Goal: Task Accomplishment & Management: Manage account settings

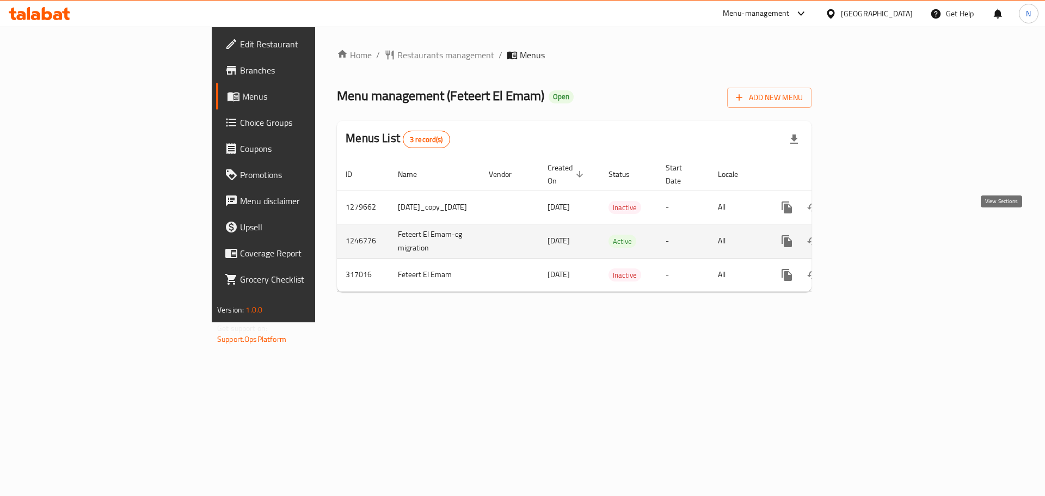
click at [872, 235] on icon "enhanced table" at bounding box center [865, 241] width 13 height 13
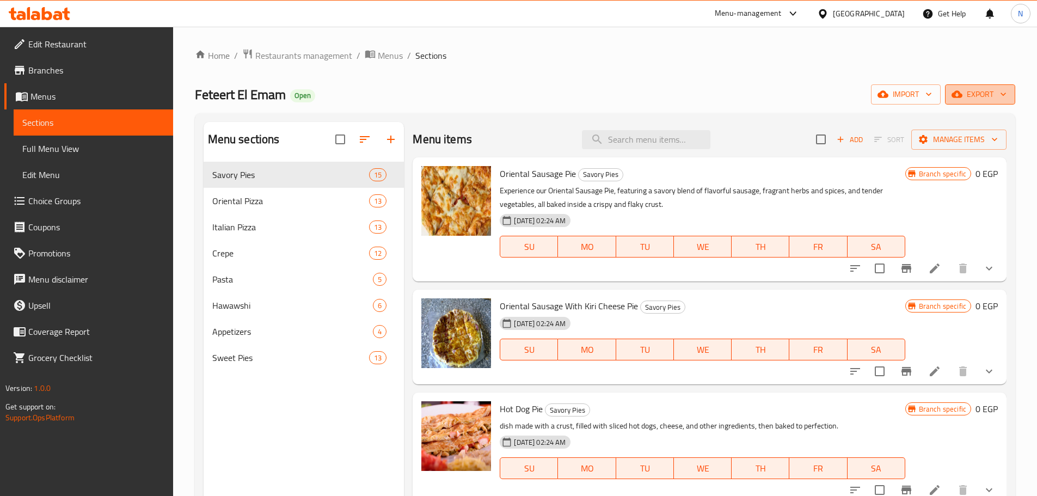
click at [994, 99] on span "export" at bounding box center [980, 95] width 53 height 14
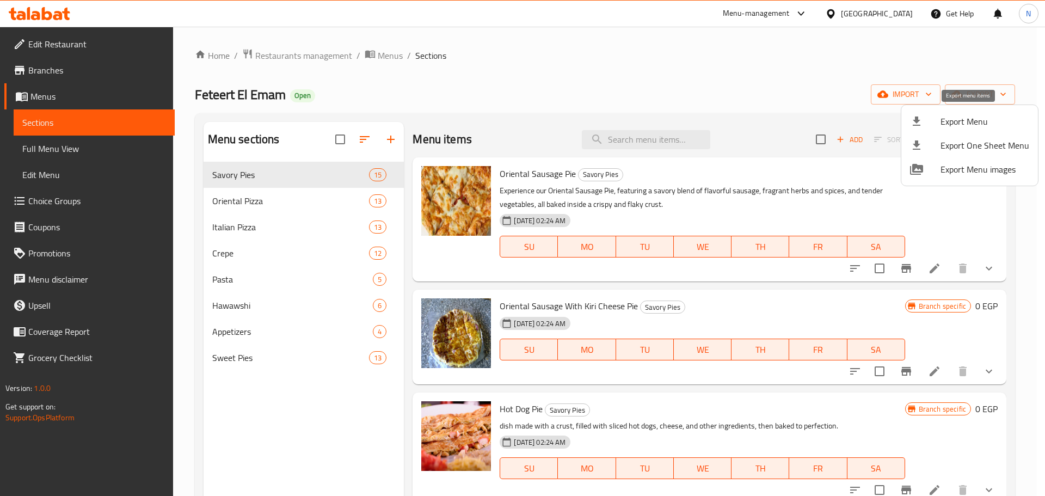
click at [974, 119] on span "Export Menu" at bounding box center [984, 121] width 89 height 13
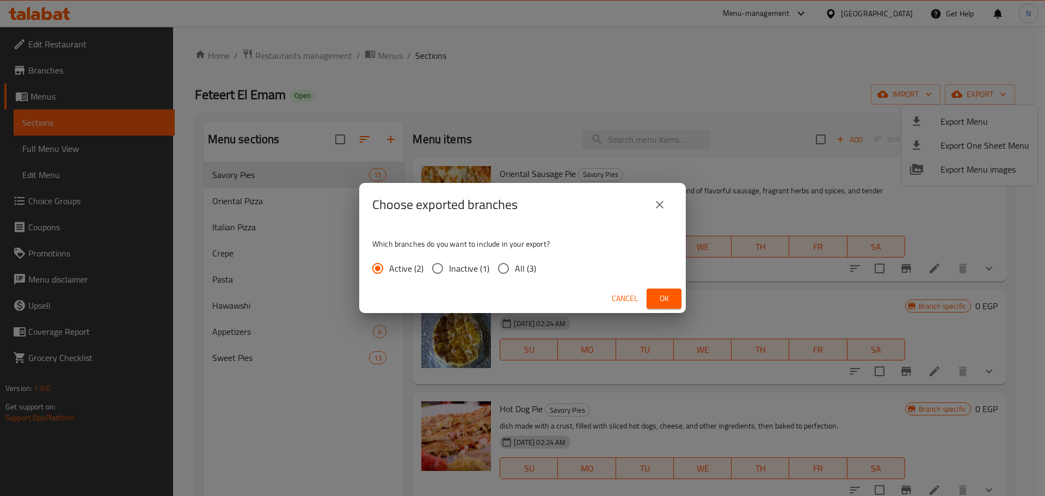
click at [504, 267] on input "All (3)" at bounding box center [503, 268] width 23 height 23
radio input "true"
click at [656, 297] on span "Ok" at bounding box center [663, 299] width 17 height 14
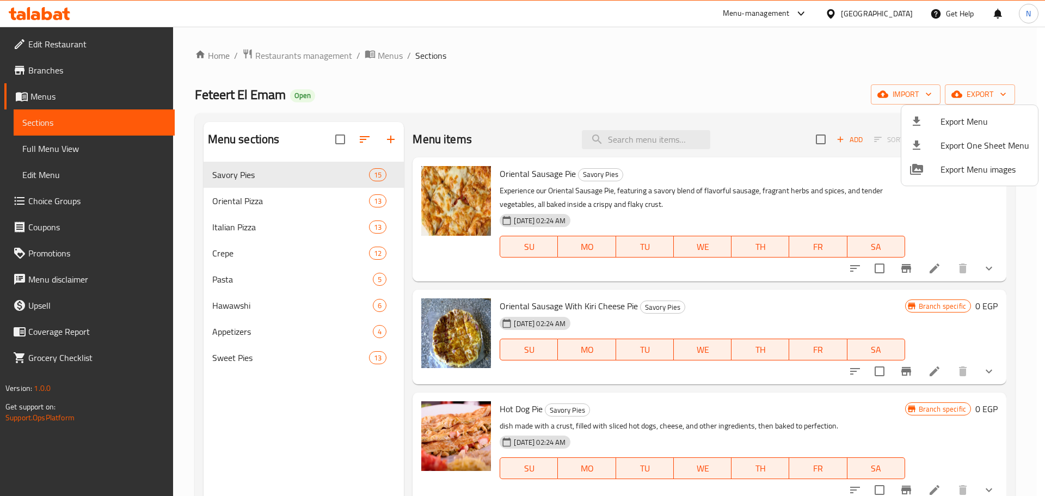
click at [78, 150] on div at bounding box center [522, 248] width 1045 height 496
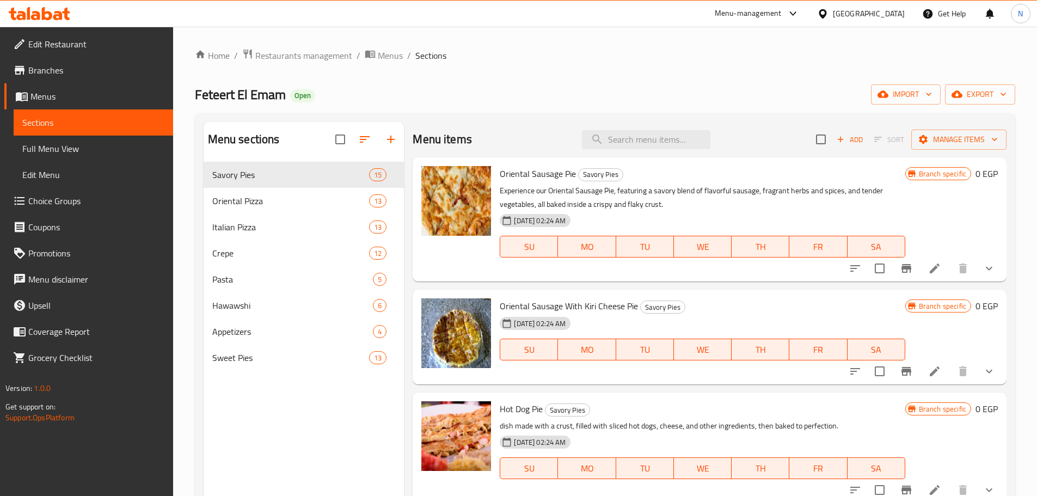
click at [57, 150] on span "Full Menu View" at bounding box center [93, 148] width 142 height 13
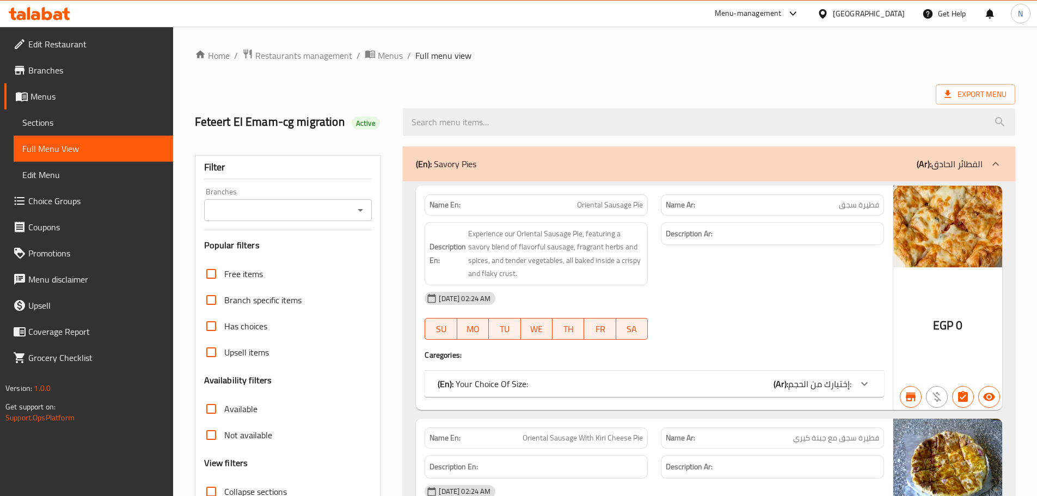
click at [263, 210] on input "Branches" at bounding box center [279, 209] width 144 height 15
click at [319, 203] on input "Branches" at bounding box center [279, 209] width 144 height 15
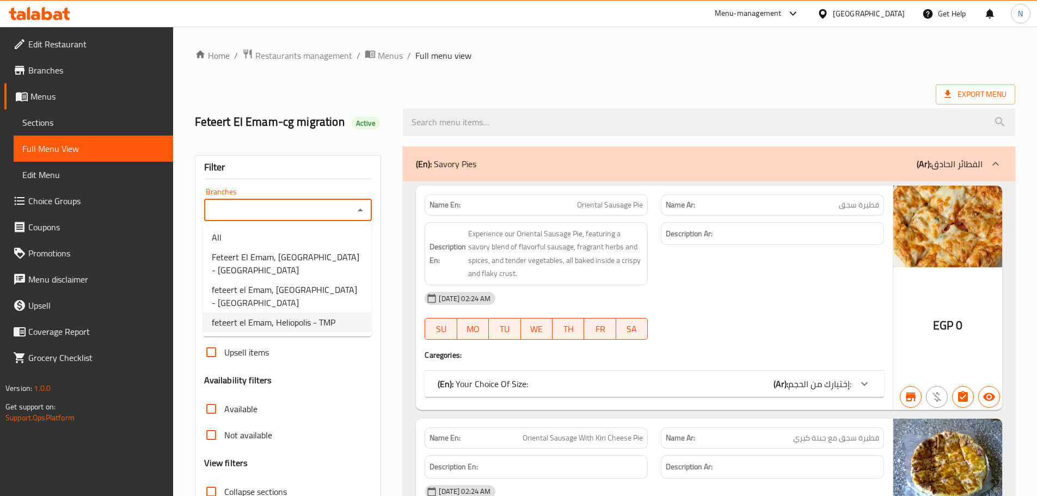
click at [284, 318] on span "feteert el Emam, Heliopolis - TMP" at bounding box center [274, 322] width 124 height 13
type input "feteert el Emam, Heliopolis - TMP"
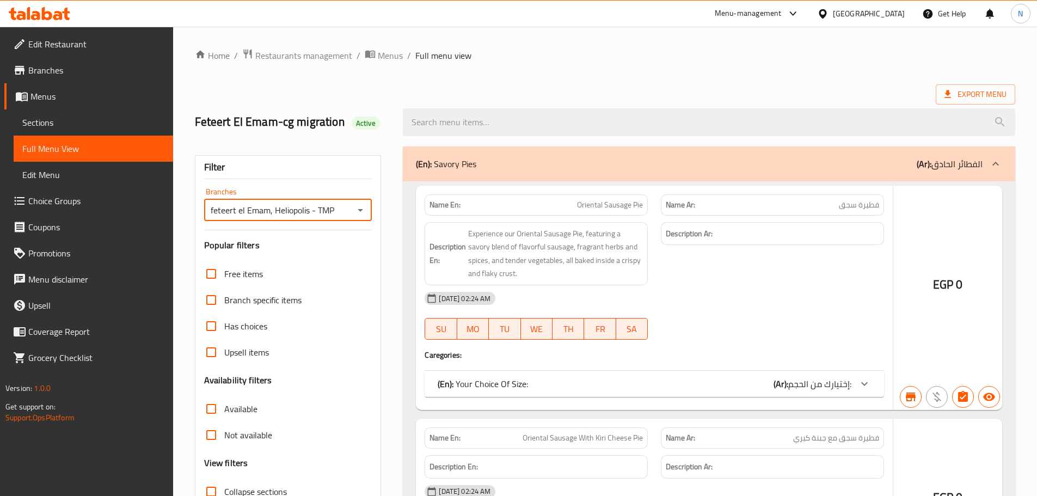
scroll to position [83, 0]
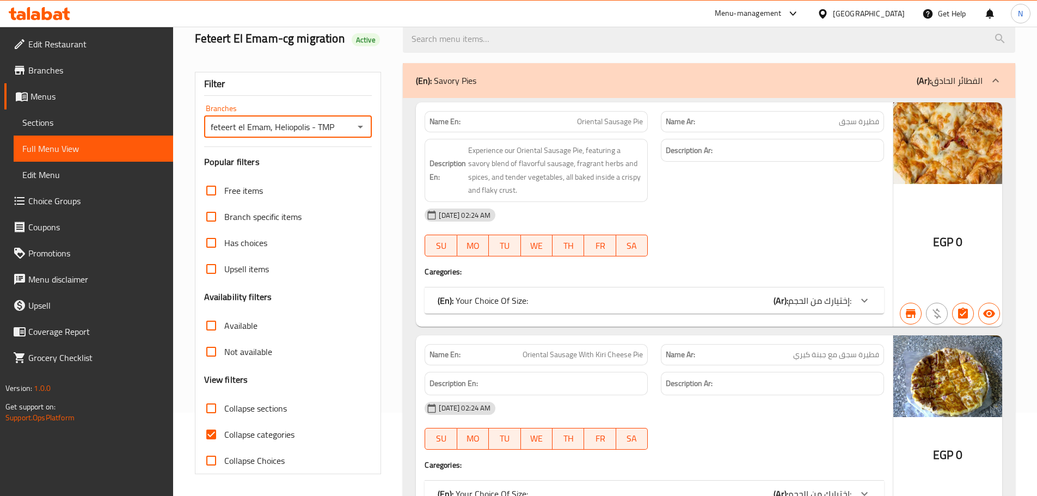
click at [210, 433] on input "Collapse categories" at bounding box center [211, 434] width 26 height 26
checkbox input "false"
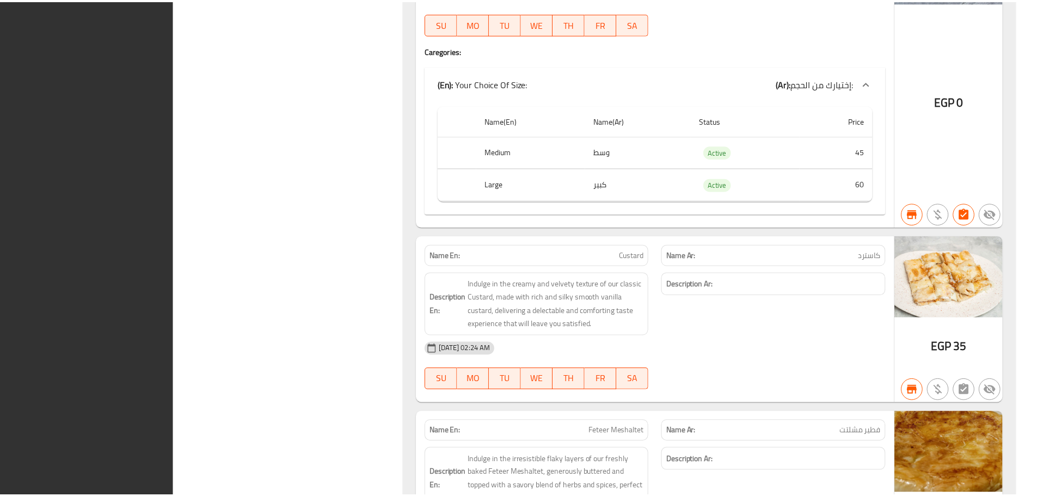
scroll to position [43265, 0]
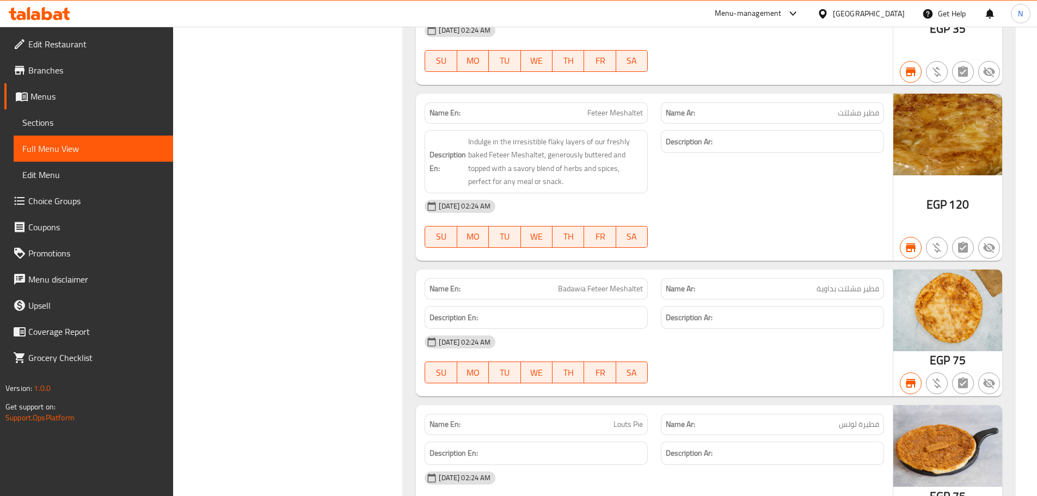
click at [46, 103] on span "Menus" at bounding box center [97, 96] width 134 height 13
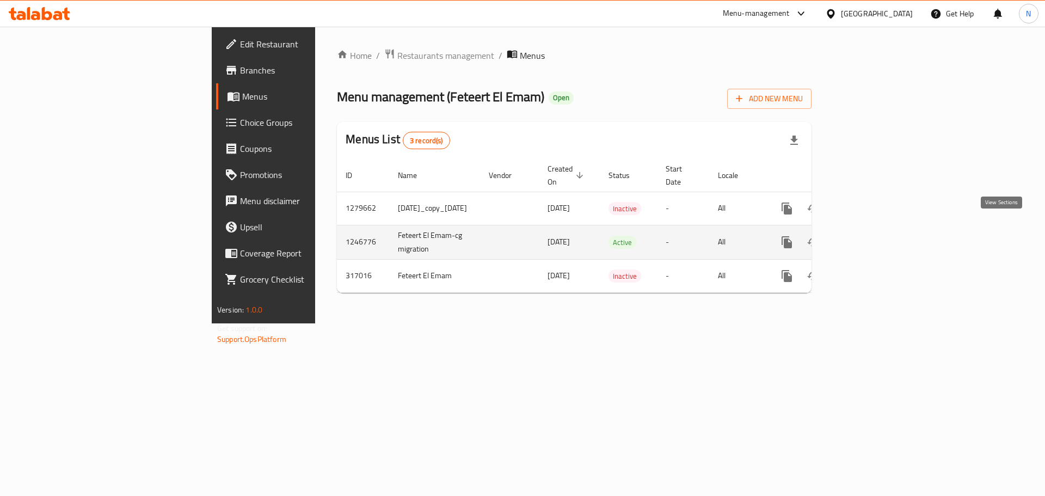
click at [878, 229] on link "enhanced table" at bounding box center [865, 242] width 26 height 26
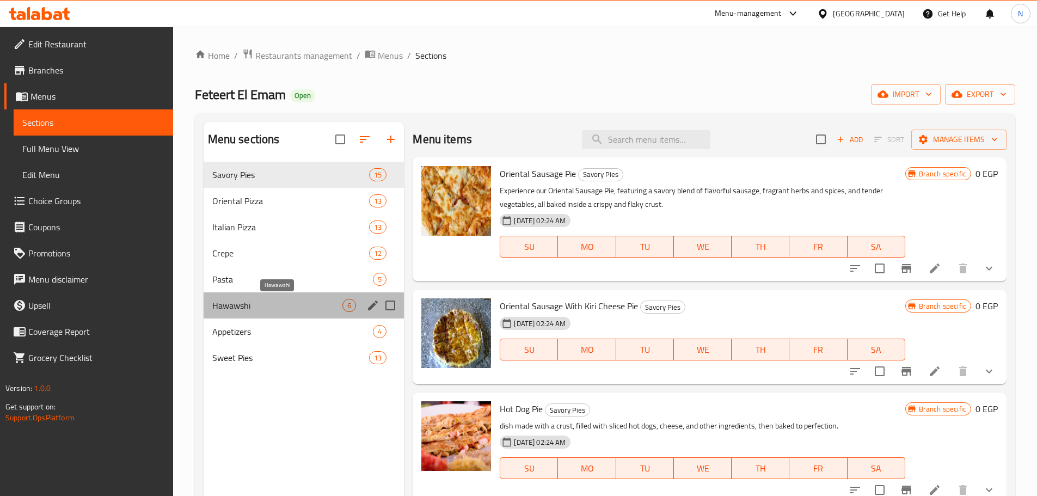
click at [270, 304] on span "Hawawshi" at bounding box center [277, 305] width 131 height 13
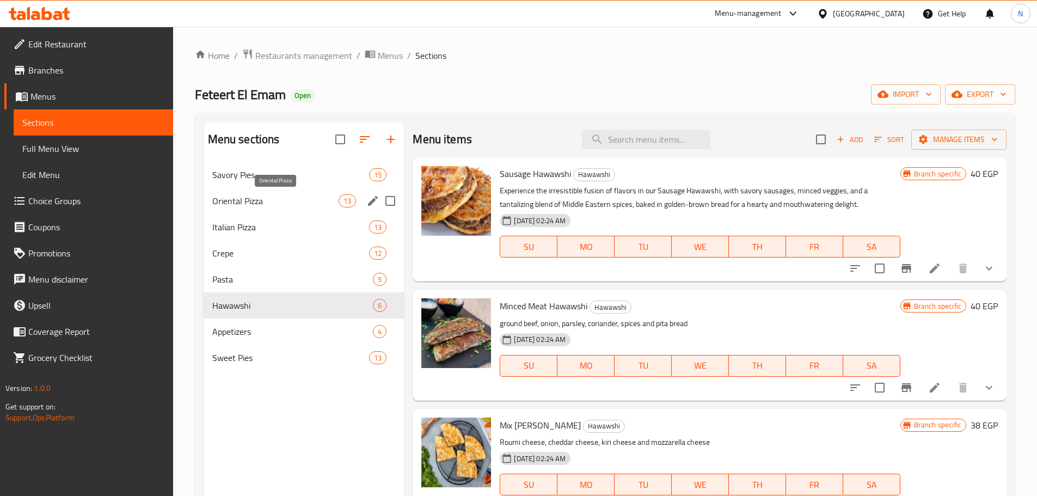
click at [274, 202] on span "Oriental Pizza" at bounding box center [275, 200] width 127 height 13
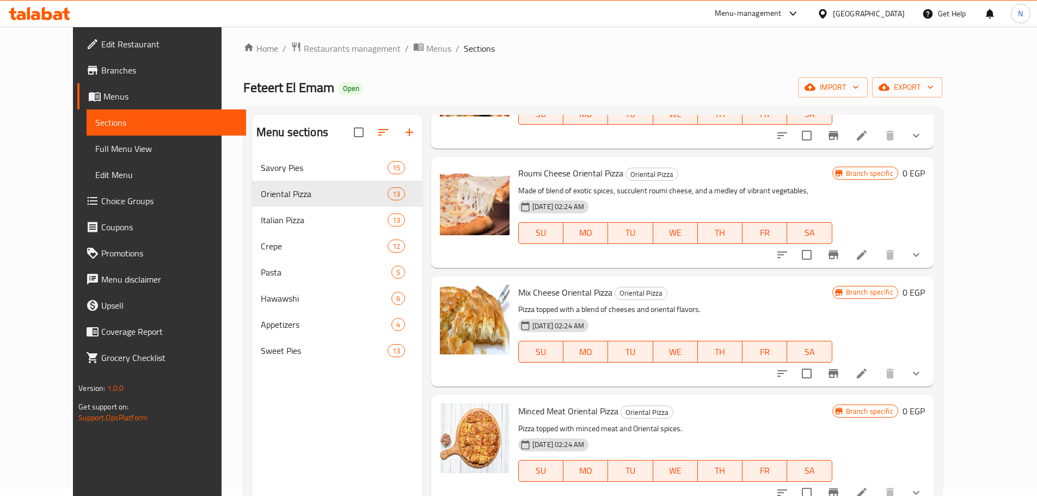
scroll to position [109, 0]
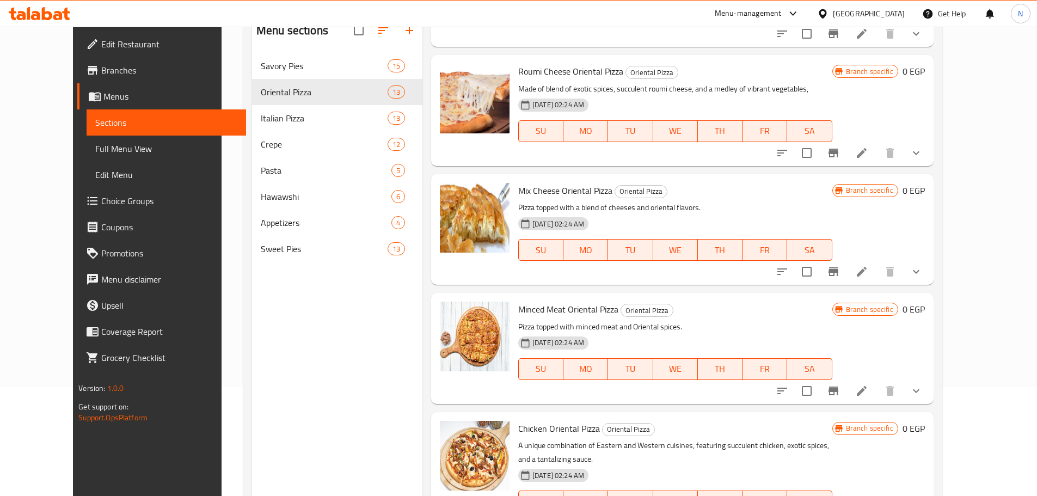
click at [923, 384] on icon "show more" at bounding box center [915, 390] width 13 height 13
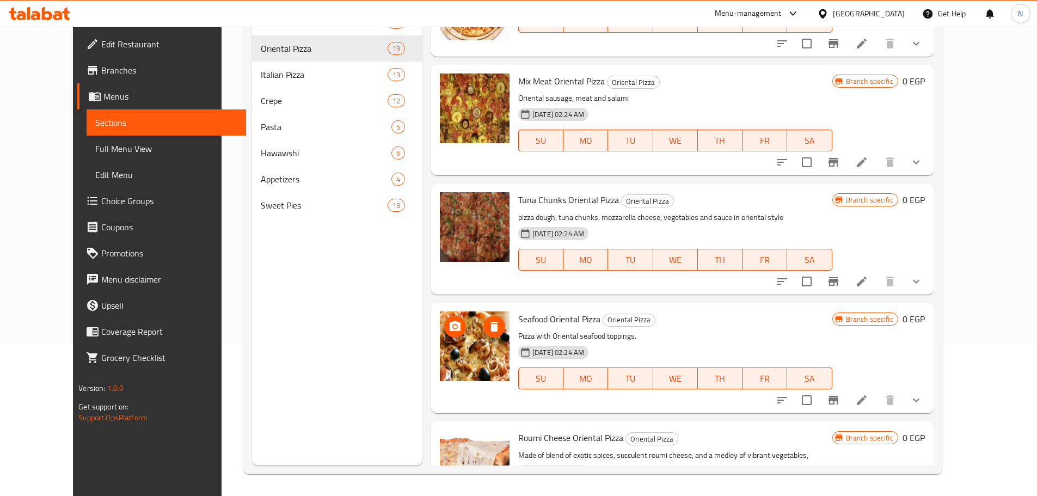
scroll to position [594, 0]
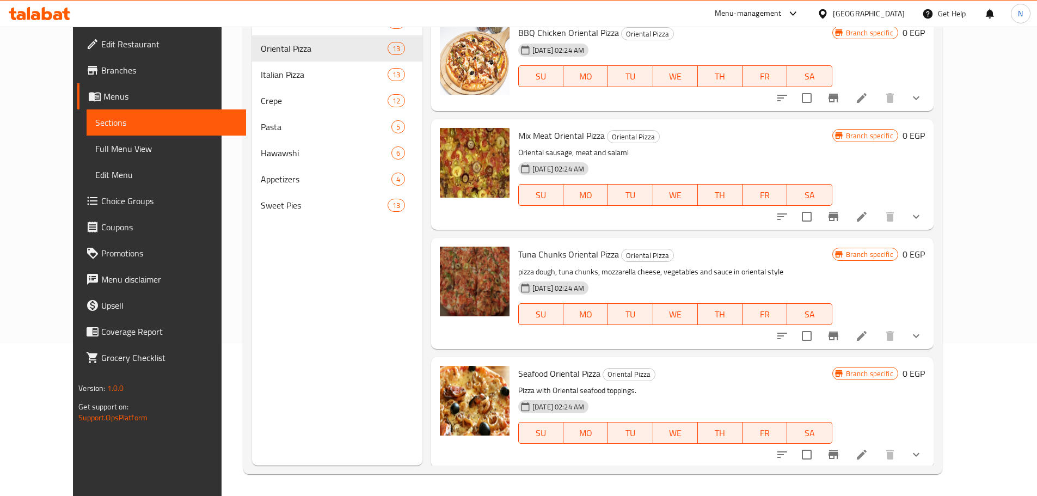
click at [929, 447] on button "show more" at bounding box center [916, 454] width 26 height 26
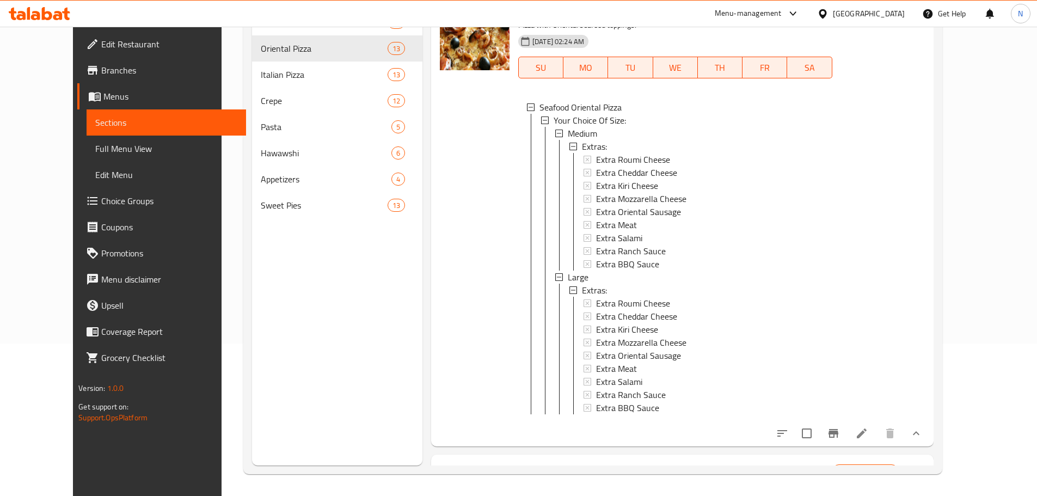
scroll to position [975, 0]
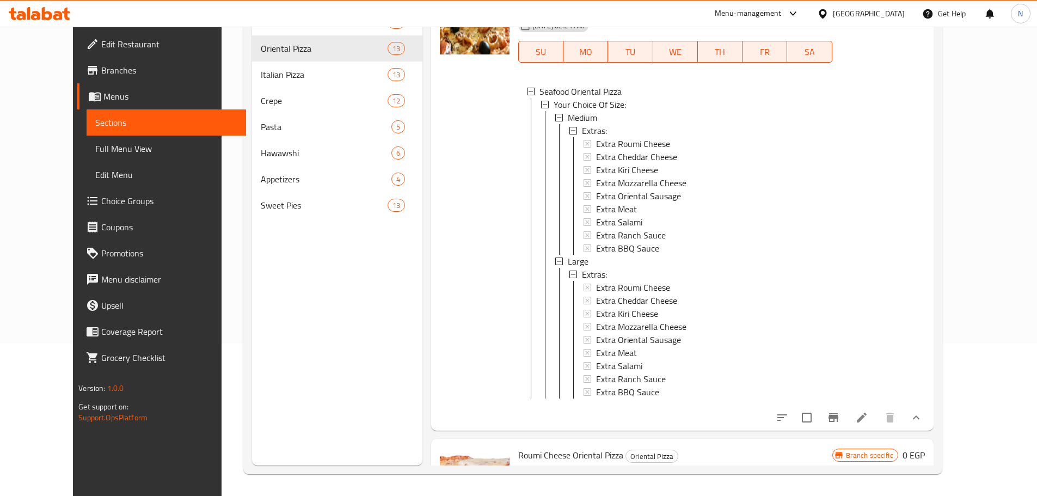
click at [877, 409] on li at bounding box center [861, 418] width 30 height 20
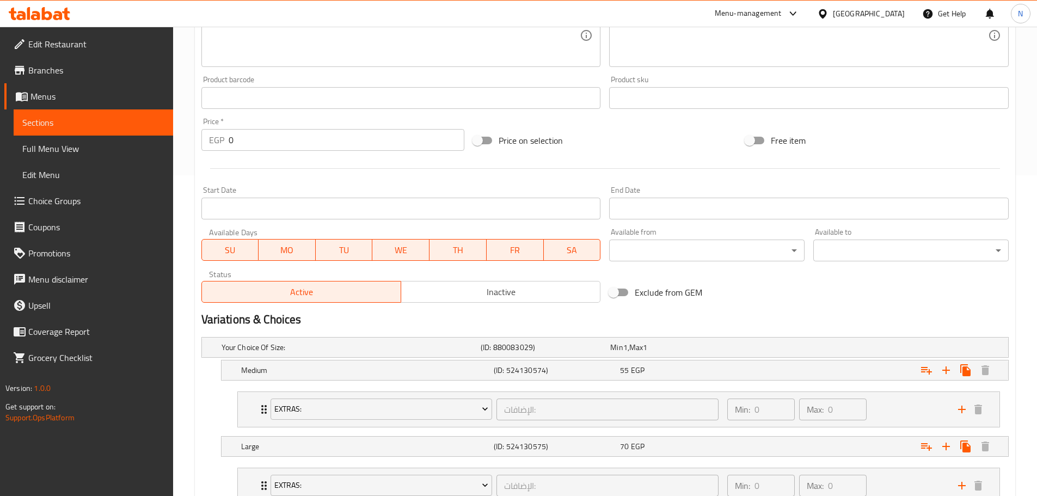
scroll to position [239, 0]
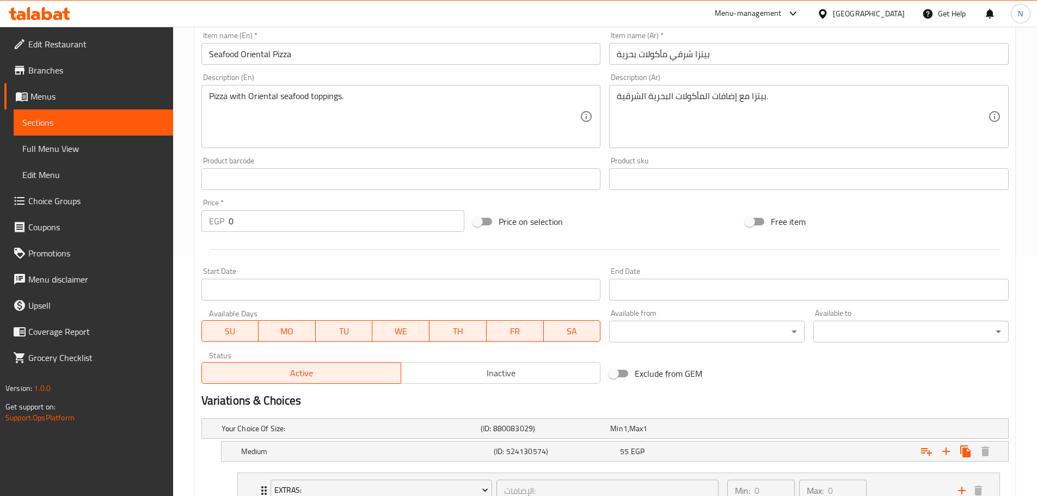
click at [71, 103] on link "Menus" at bounding box center [88, 96] width 169 height 26
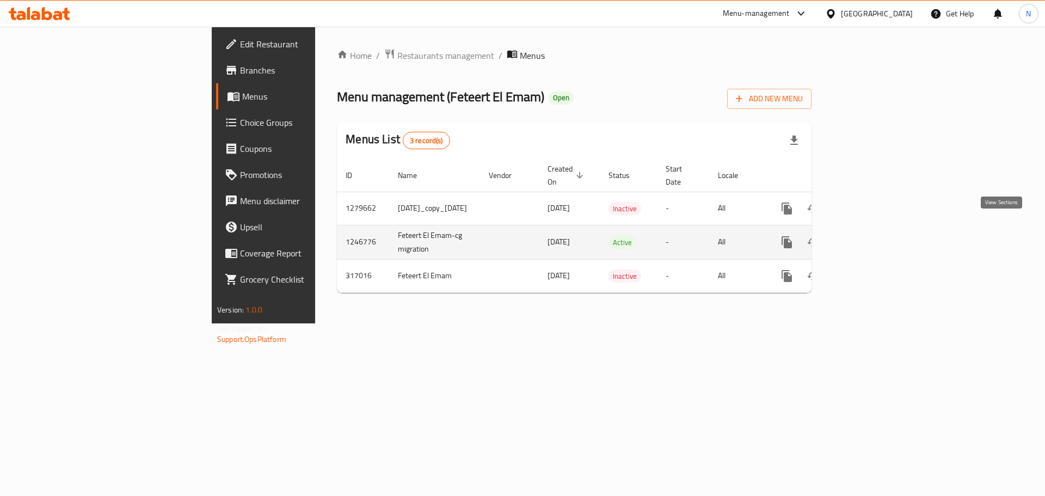
click at [872, 236] on icon "enhanced table" at bounding box center [865, 242] width 13 height 13
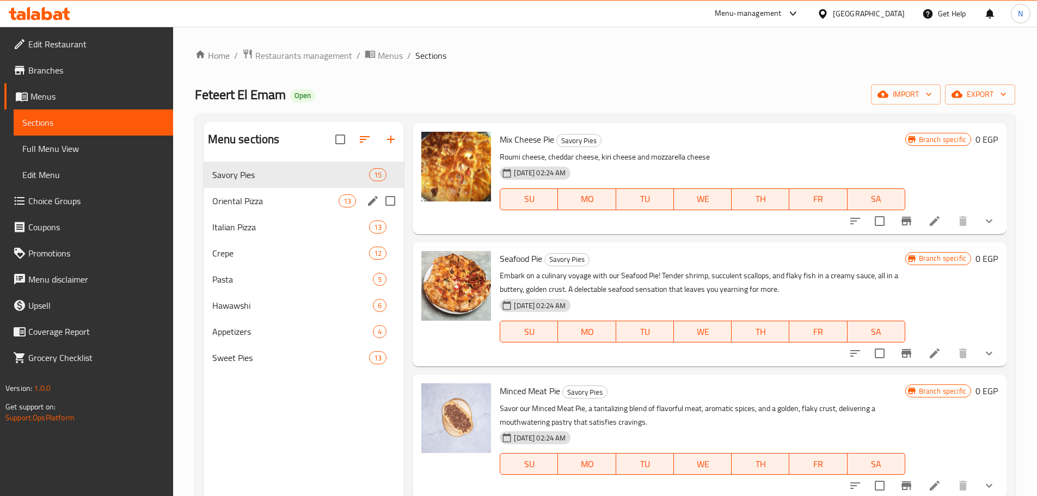
click at [301, 206] on span "Oriental Pizza" at bounding box center [275, 200] width 127 height 13
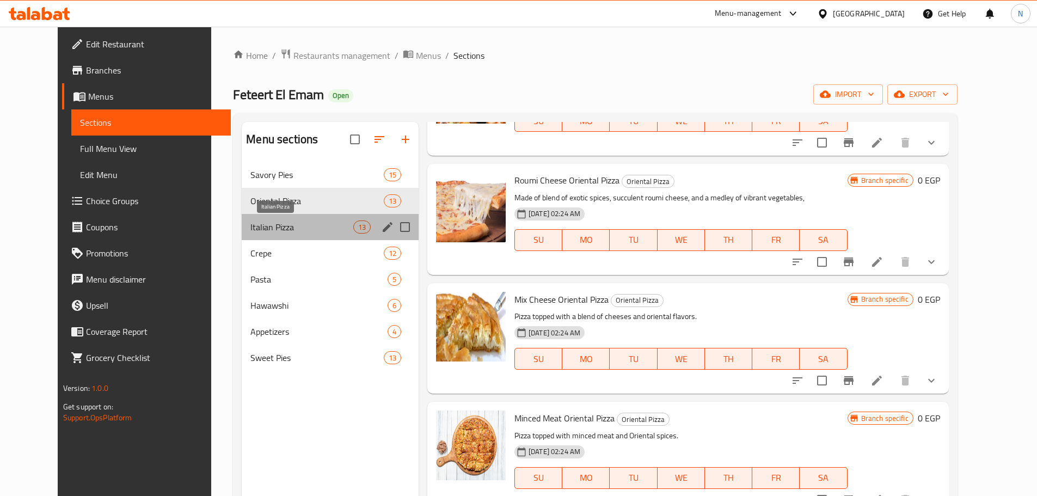
click at [298, 230] on span "Italian Pizza" at bounding box center [301, 226] width 102 height 13
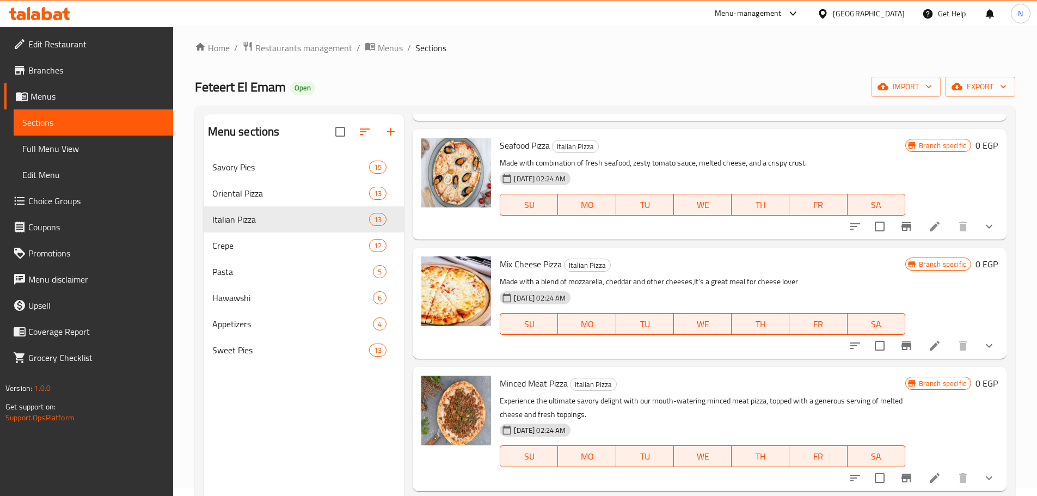
scroll to position [152, 0]
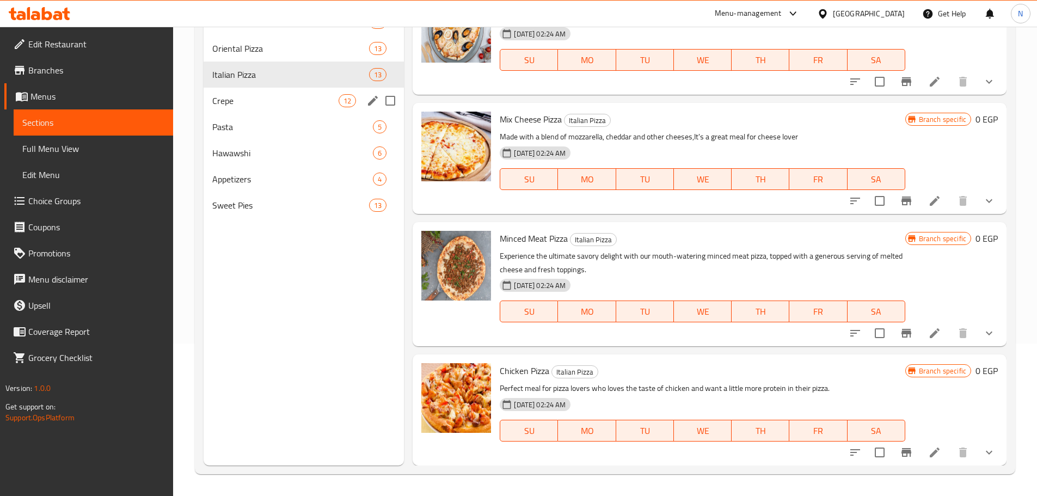
click at [300, 112] on div "Crepe 12" at bounding box center [304, 101] width 201 height 26
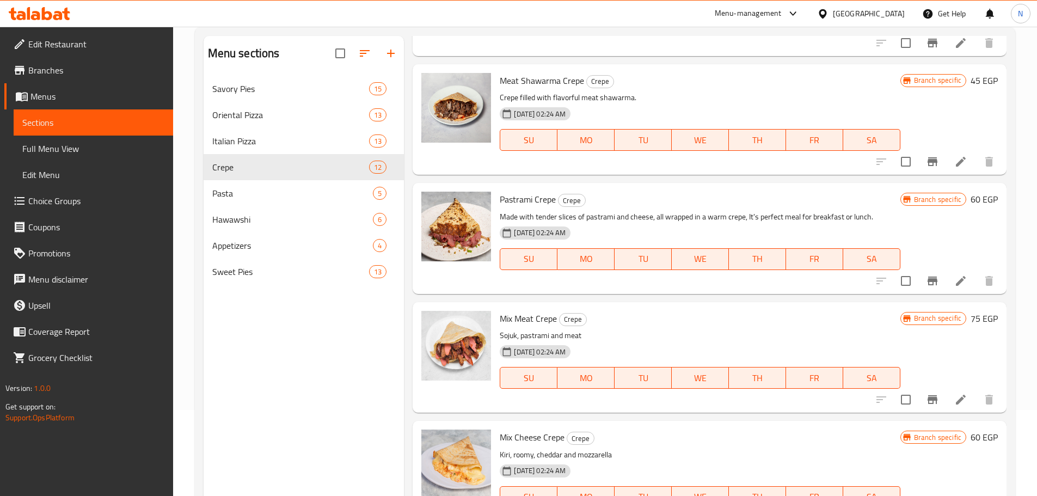
scroll to position [152, 0]
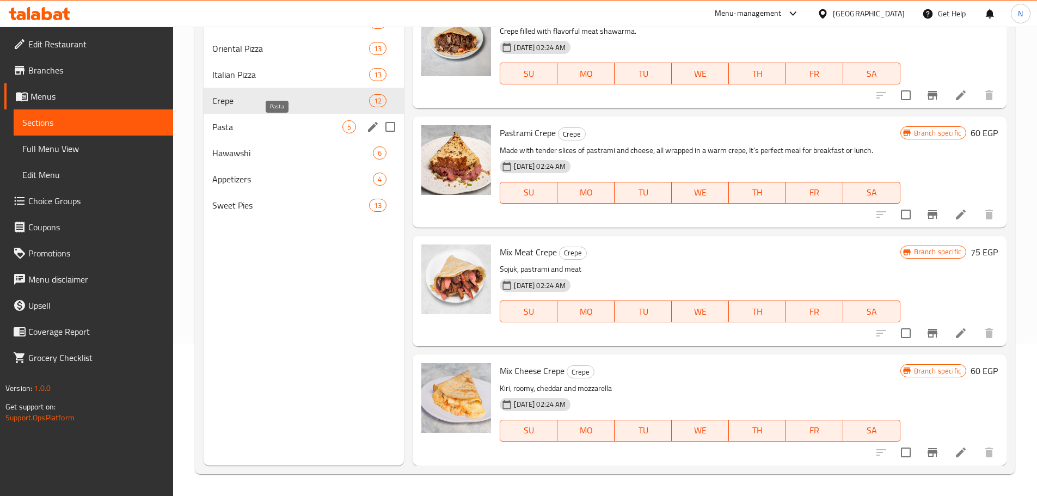
click at [270, 128] on span "Pasta" at bounding box center [277, 126] width 131 height 13
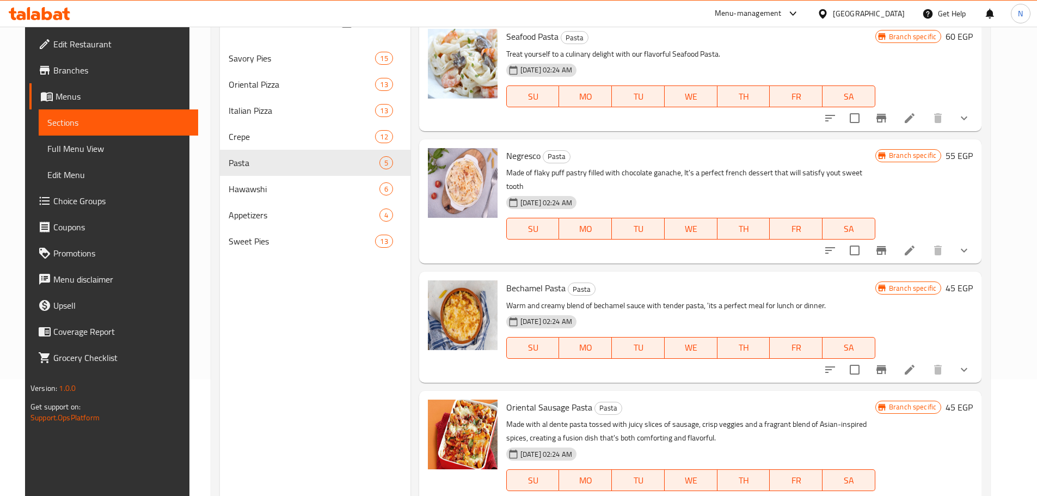
scroll to position [152, 0]
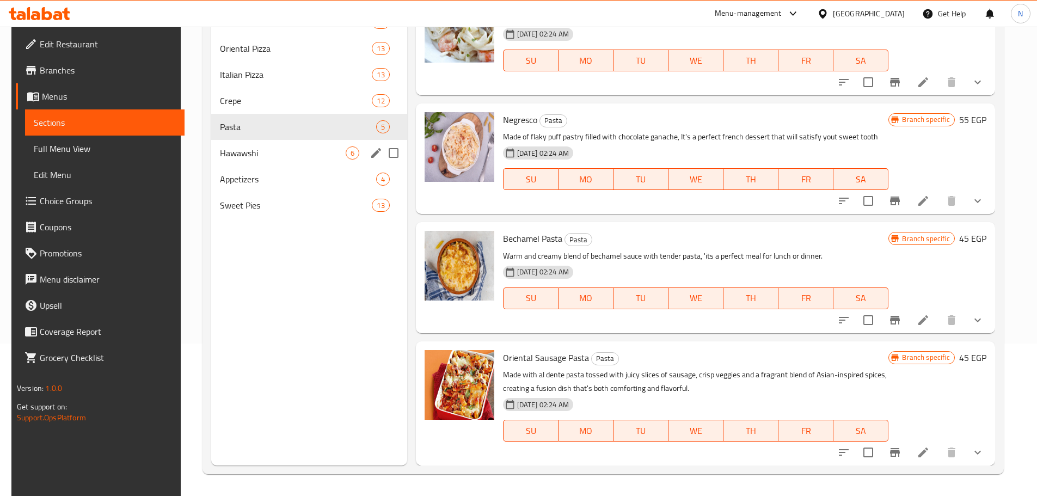
click at [274, 159] on div "Hawawshi 6" at bounding box center [309, 153] width 196 height 26
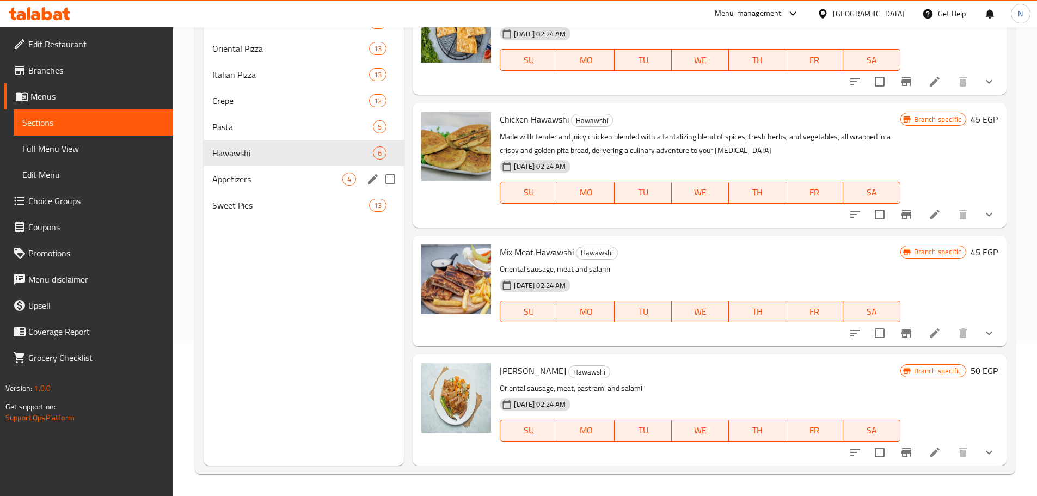
click at [295, 188] on div "Appetizers 4" at bounding box center [304, 179] width 201 height 26
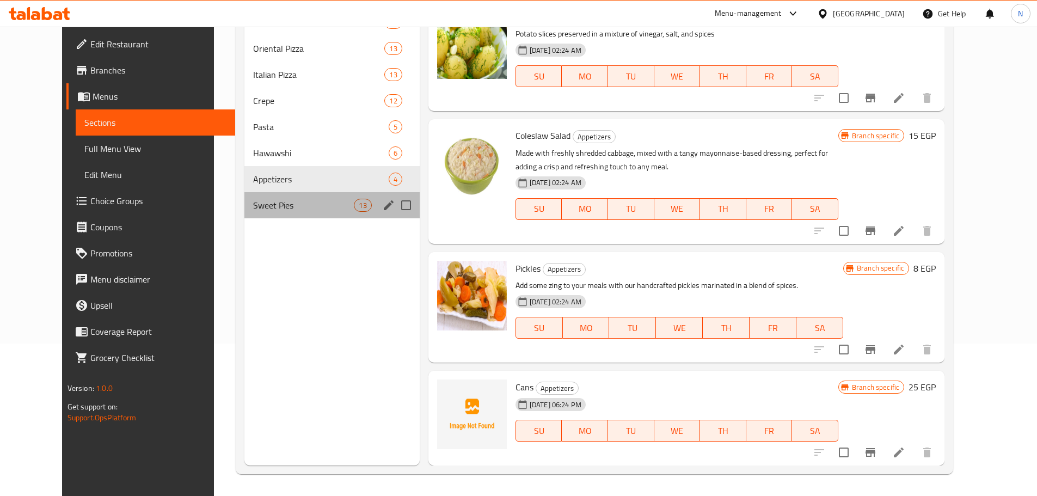
click at [262, 214] on div "Sweet Pies 13" at bounding box center [331, 205] width 175 height 26
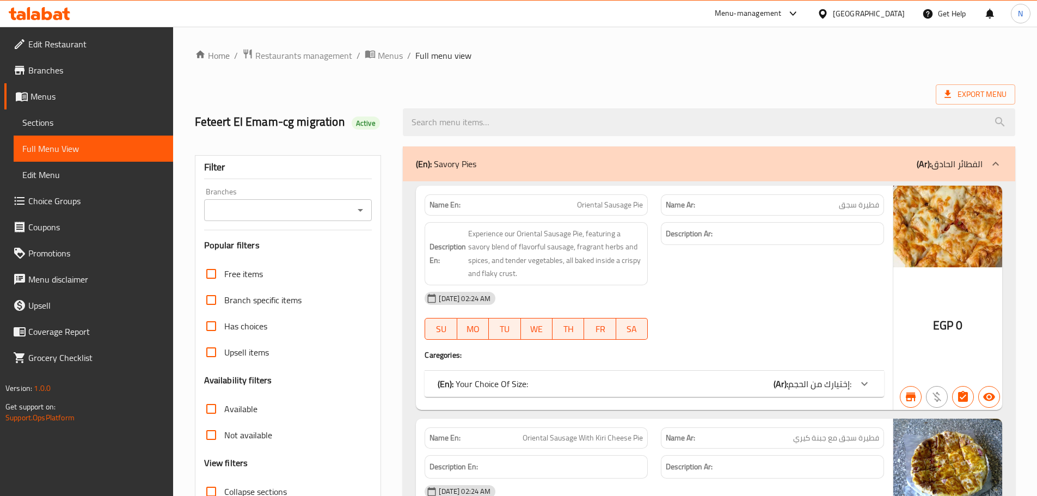
click at [56, 71] on span "Branches" at bounding box center [96, 70] width 136 height 13
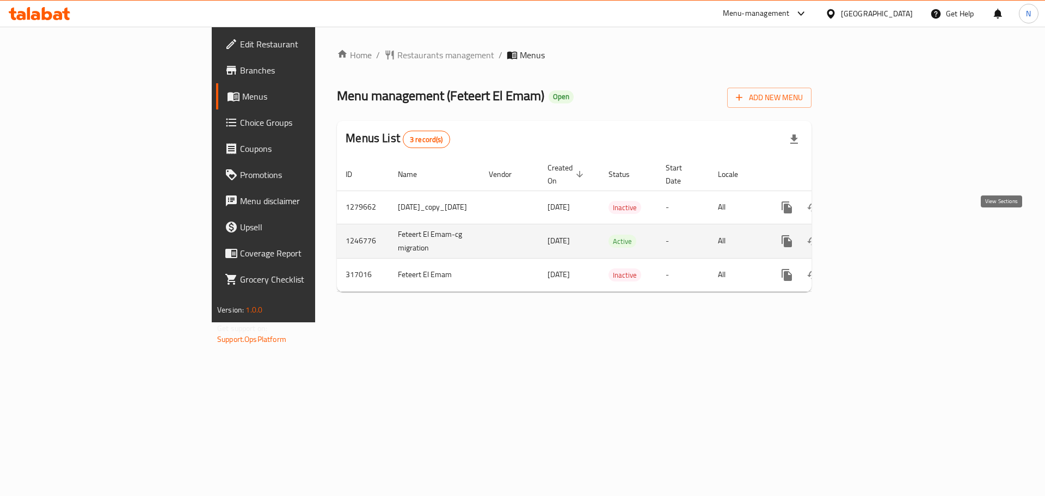
click at [870, 236] on icon "enhanced table" at bounding box center [865, 241] width 10 height 10
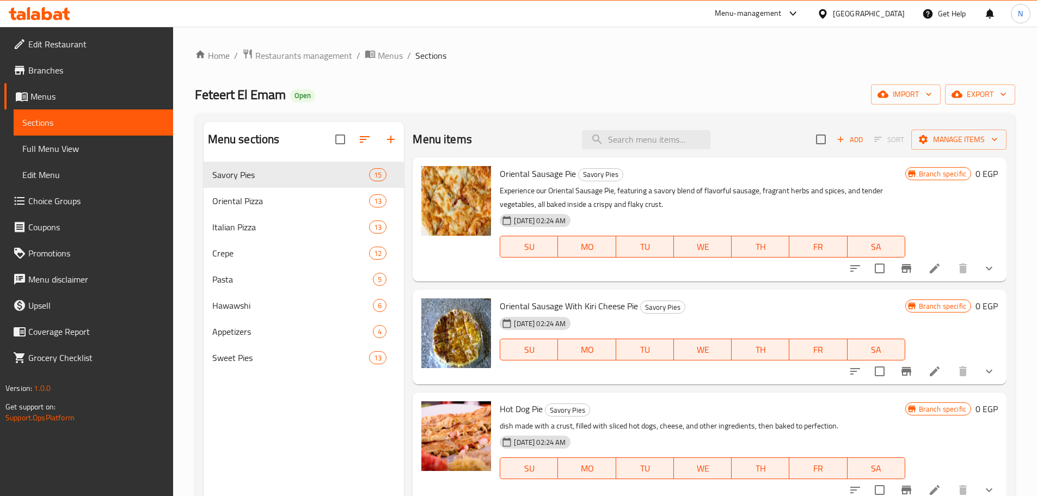
click at [126, 207] on span "Choice Groups" at bounding box center [96, 200] width 136 height 13
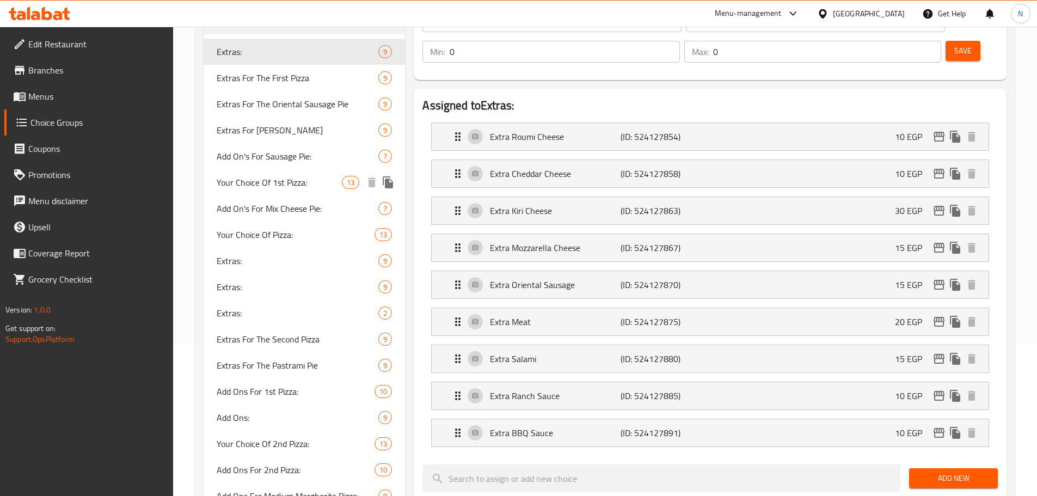
scroll to position [218, 0]
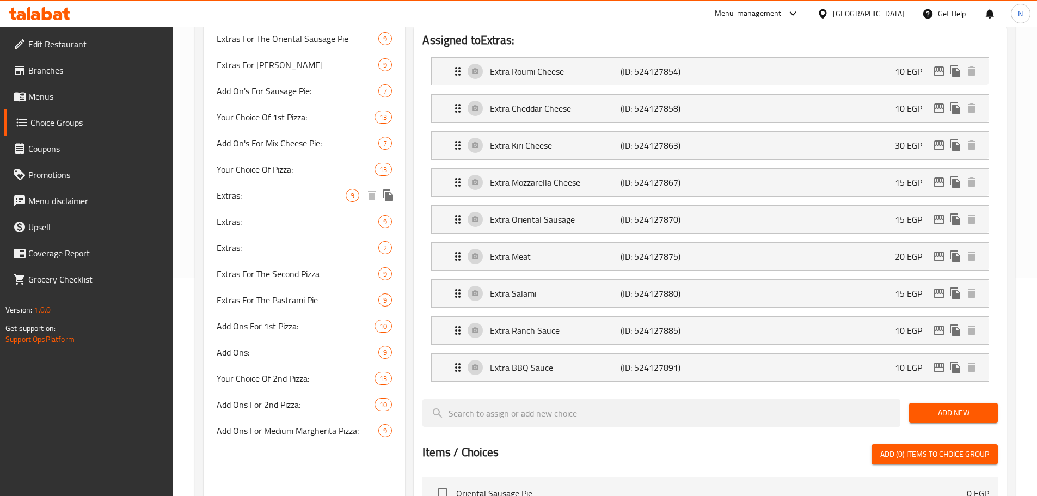
click at [256, 200] on span "Extras:" at bounding box center [282, 195] width 130 height 13
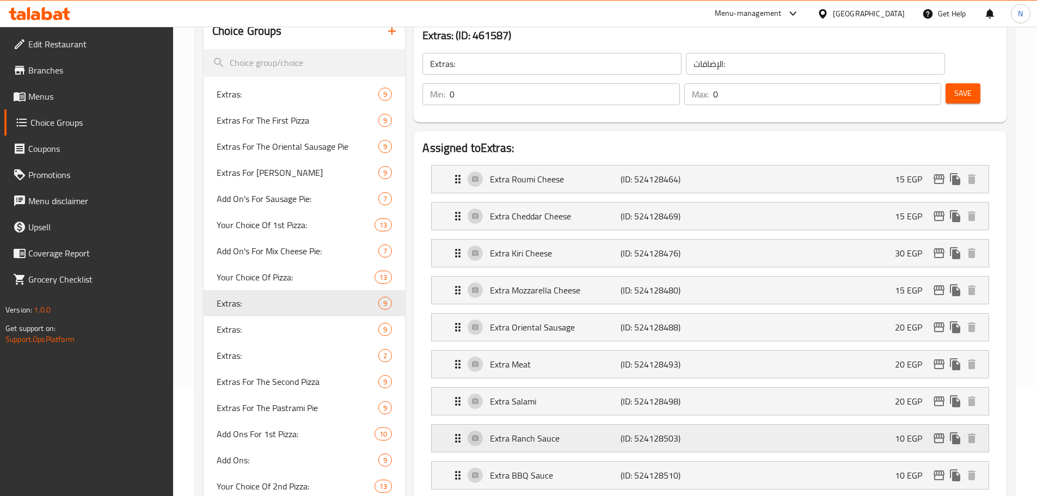
scroll to position [109, 0]
click at [940, 433] on icon "edit" at bounding box center [938, 439] width 13 height 13
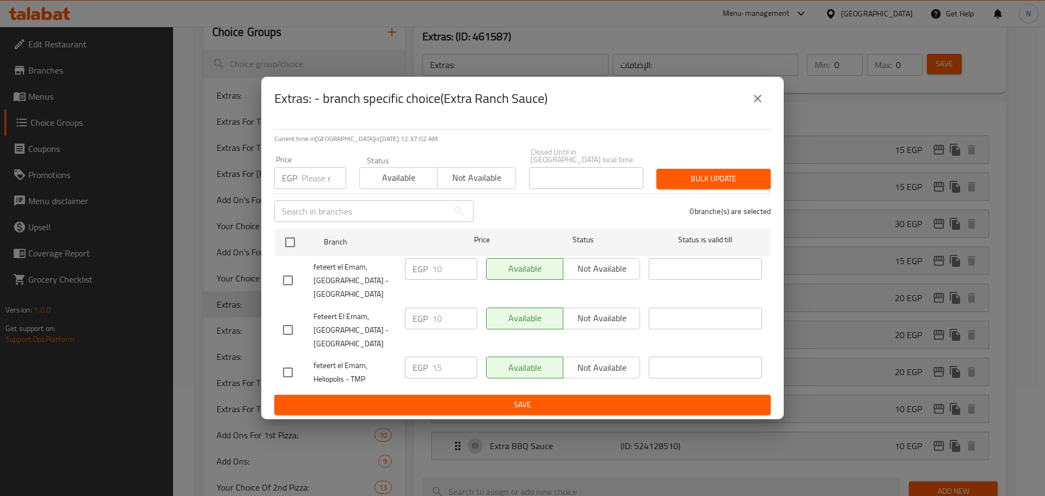
click at [762, 100] on icon "close" at bounding box center [757, 98] width 13 height 13
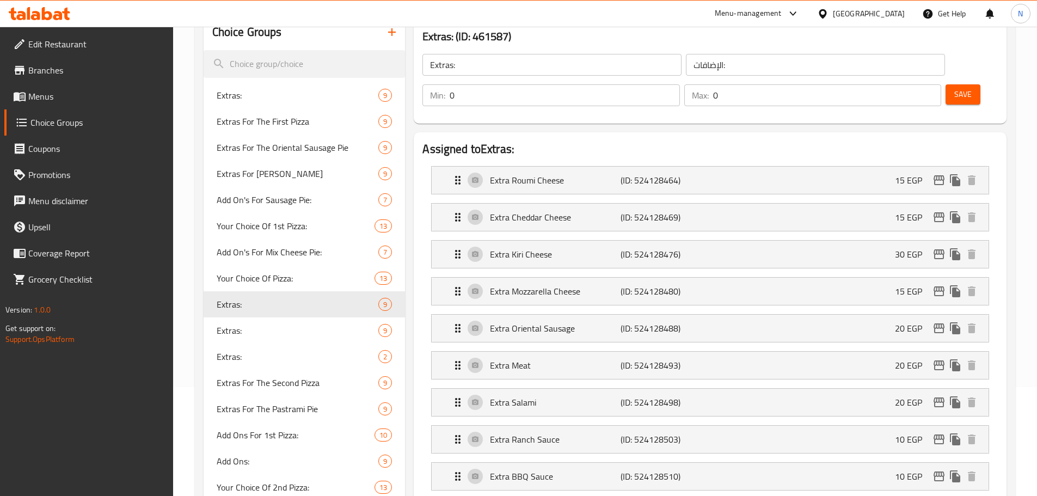
scroll to position [218, 0]
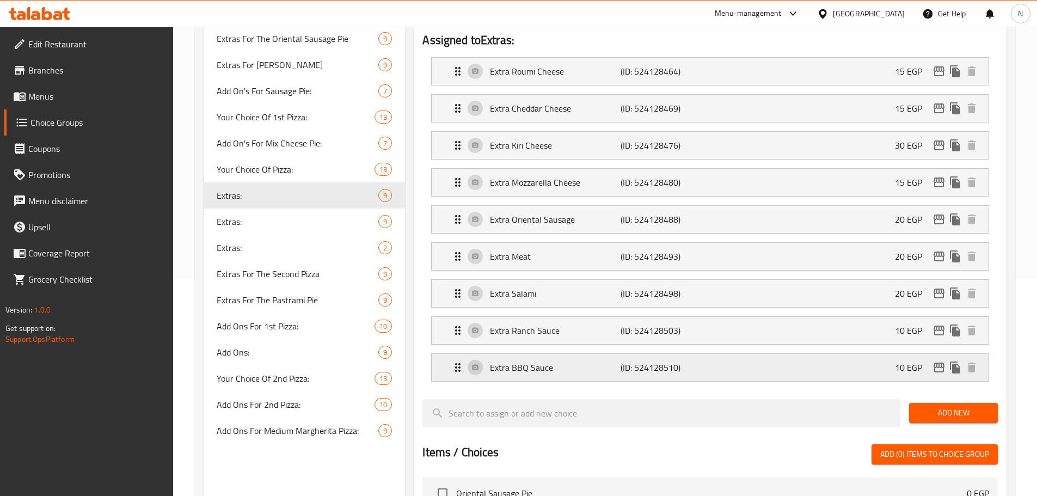
click at [936, 361] on icon "edit" at bounding box center [938, 367] width 13 height 13
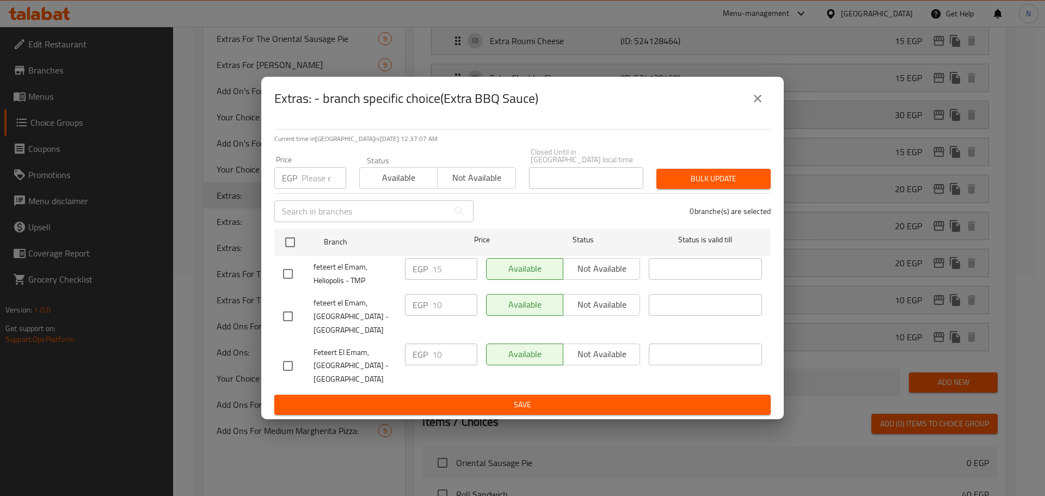
click at [757, 105] on icon "close" at bounding box center [757, 98] width 13 height 13
